Goal: Task Accomplishment & Management: Use online tool/utility

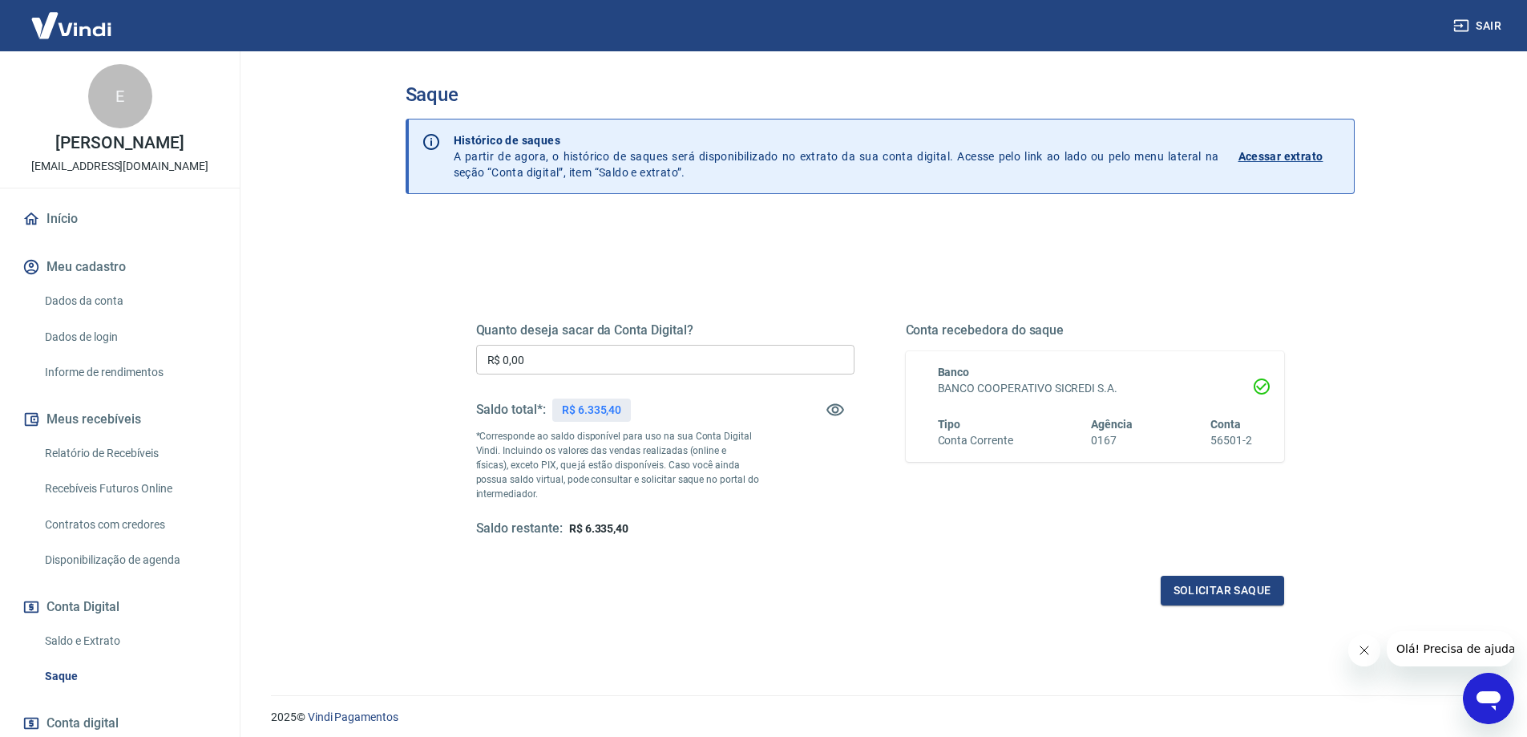
click at [595, 369] on input "R$ 0,00" at bounding box center [665, 360] width 378 height 30
type input "R$ 6.335,40"
click at [1227, 598] on button "Solicitar saque" at bounding box center [1221, 590] width 123 height 30
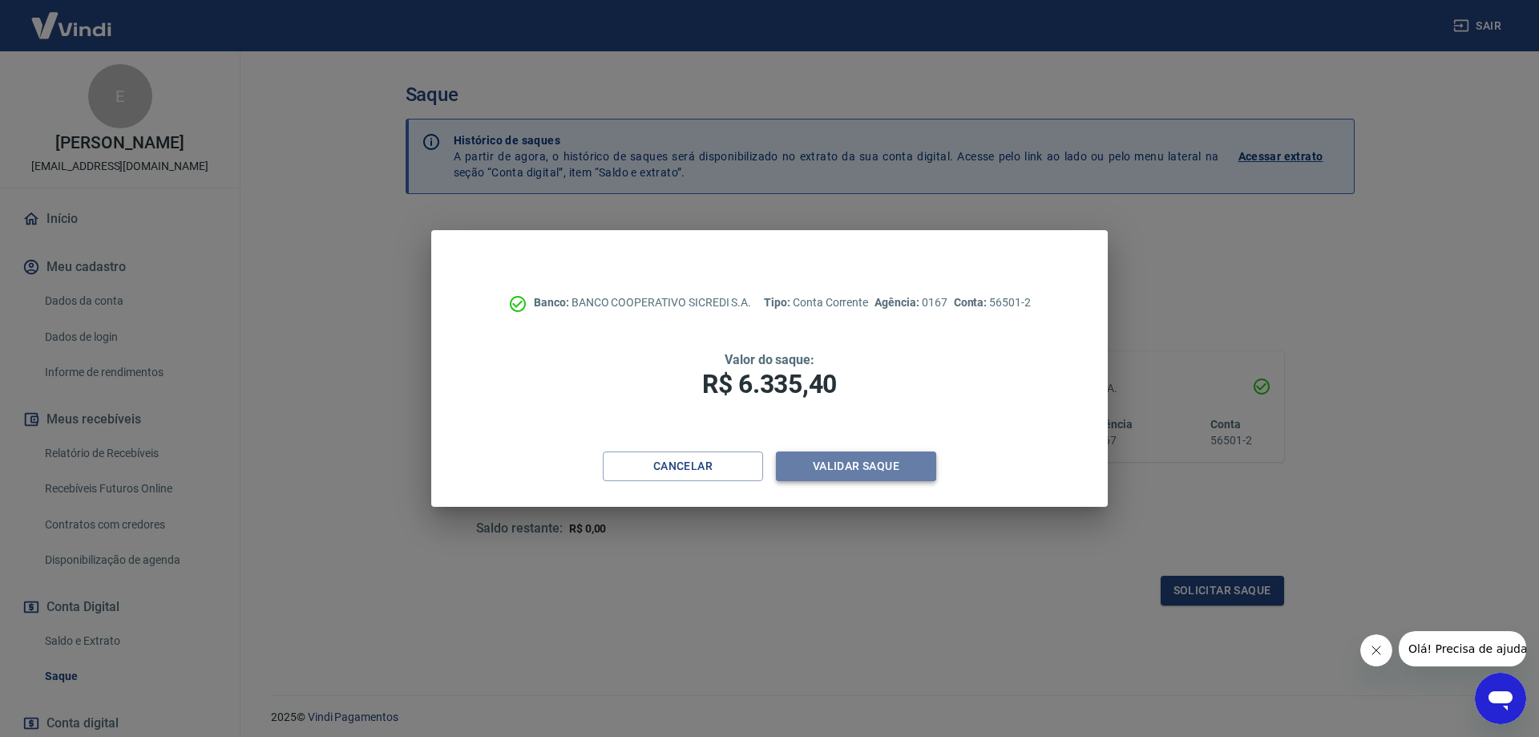
click at [815, 465] on button "Validar saque" at bounding box center [856, 466] width 160 height 30
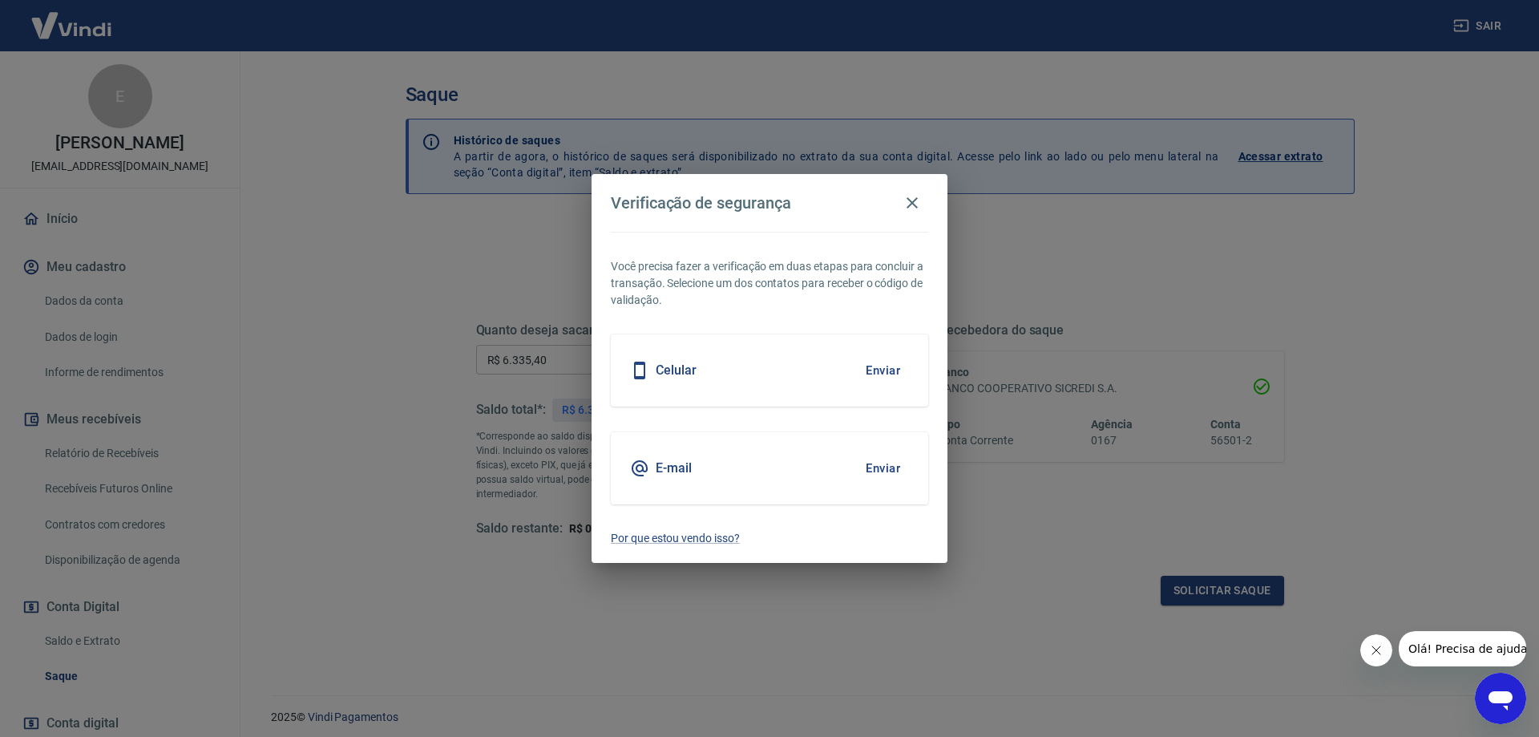
click at [898, 459] on button "Enviar" at bounding box center [883, 468] width 52 height 34
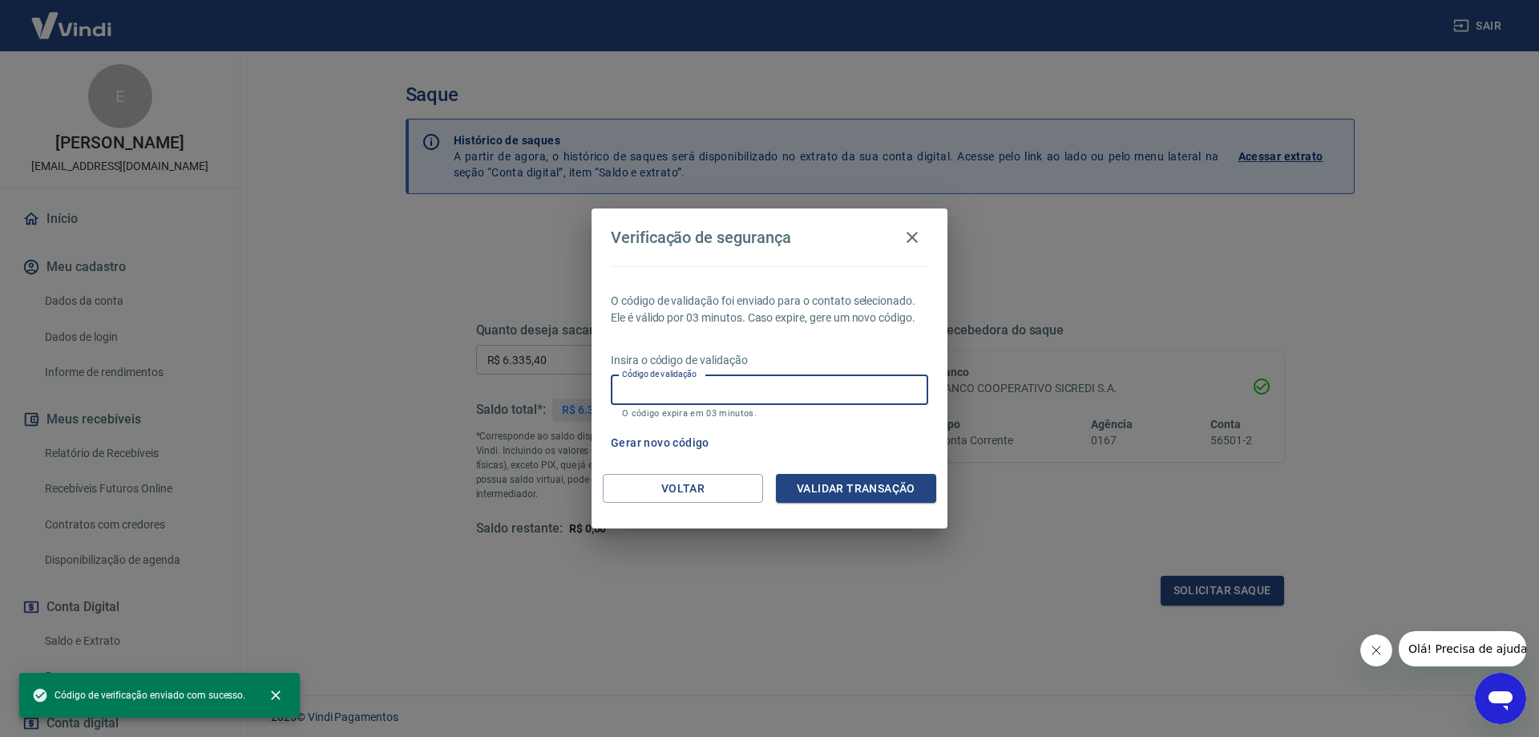
click at [775, 390] on input "Código de validação" at bounding box center [769, 390] width 317 height 30
paste input "315218"
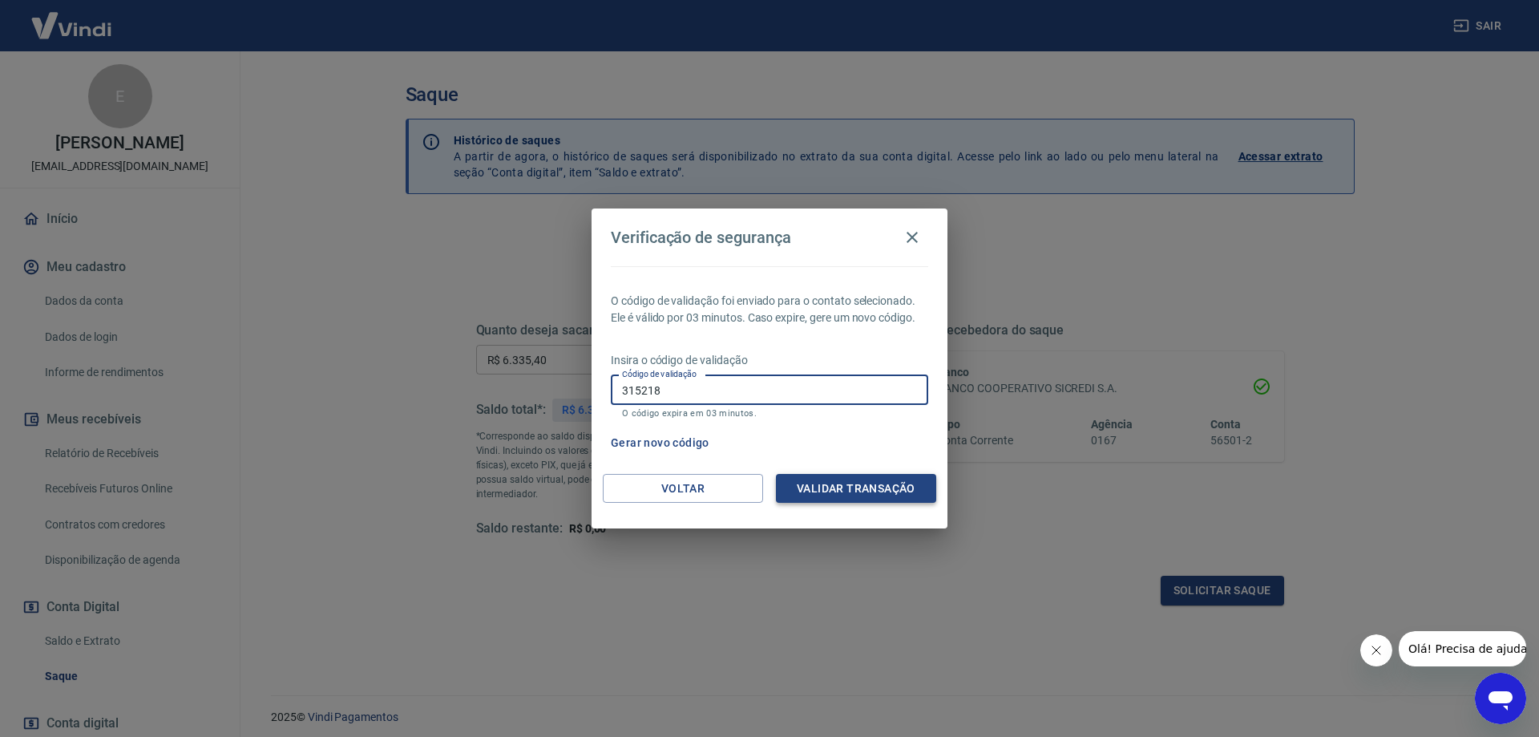
type input "315218"
click at [851, 494] on button "Validar transação" at bounding box center [856, 489] width 160 height 30
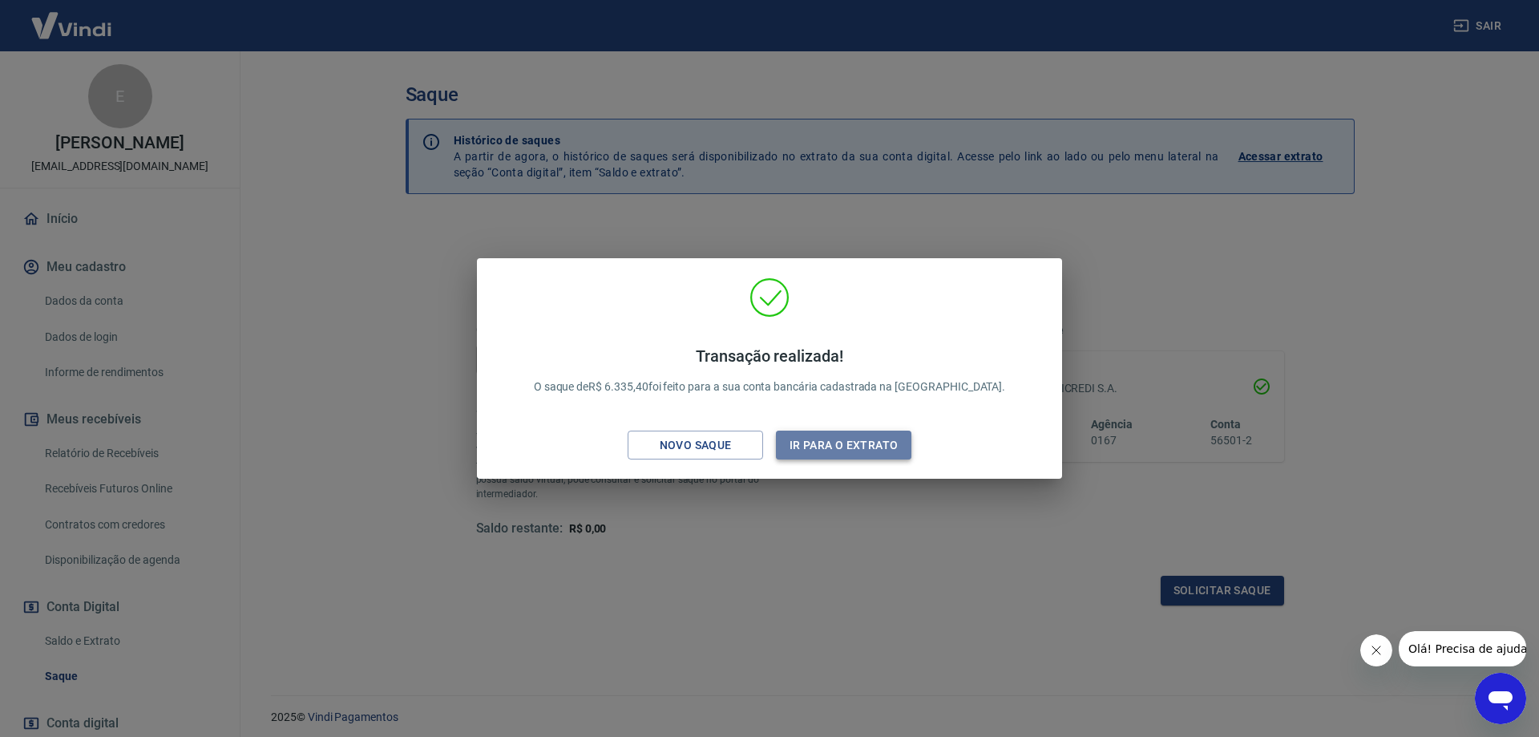
click at [845, 440] on button "Ir para o extrato" at bounding box center [843, 445] width 135 height 30
